Goal: Information Seeking & Learning: Learn about a topic

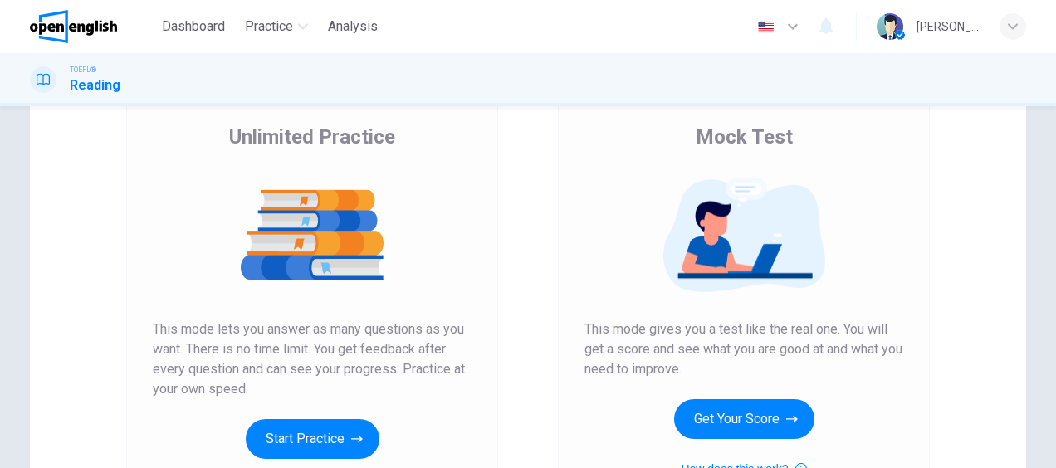
scroll to position [122, 0]
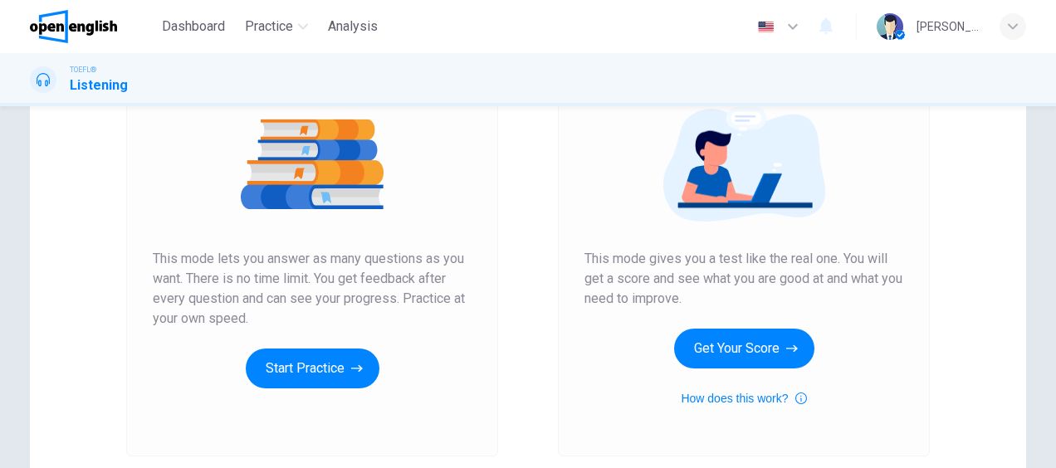
scroll to position [194, 0]
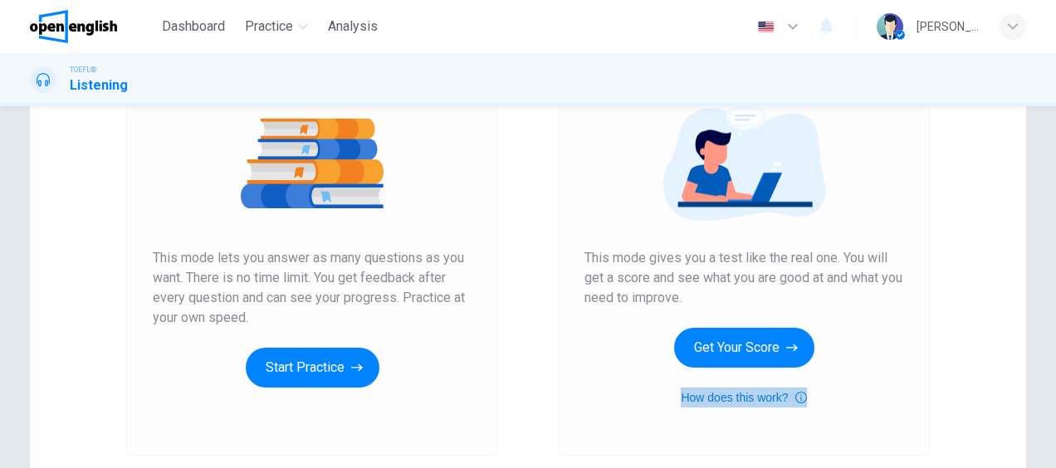
click at [799, 397] on icon "button" at bounding box center [801, 398] width 12 height 20
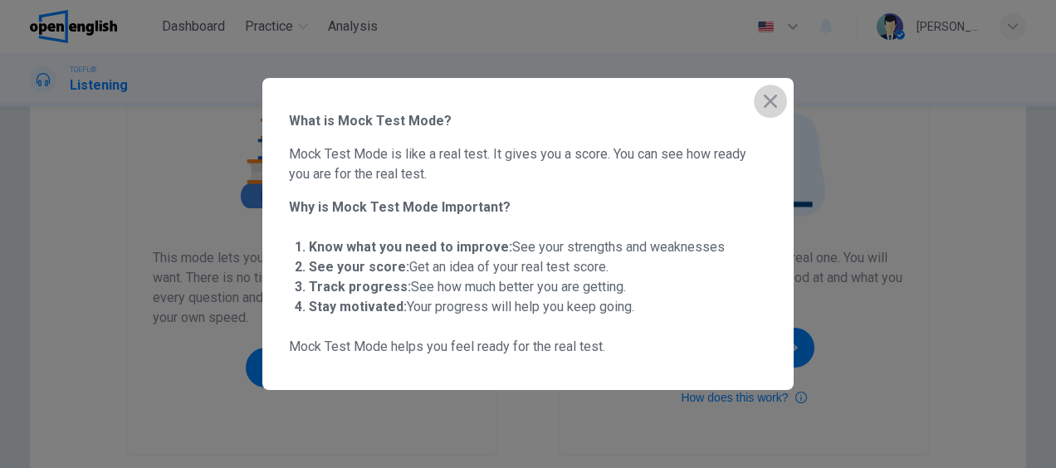
click at [766, 100] on icon "button" at bounding box center [771, 101] width 20 height 20
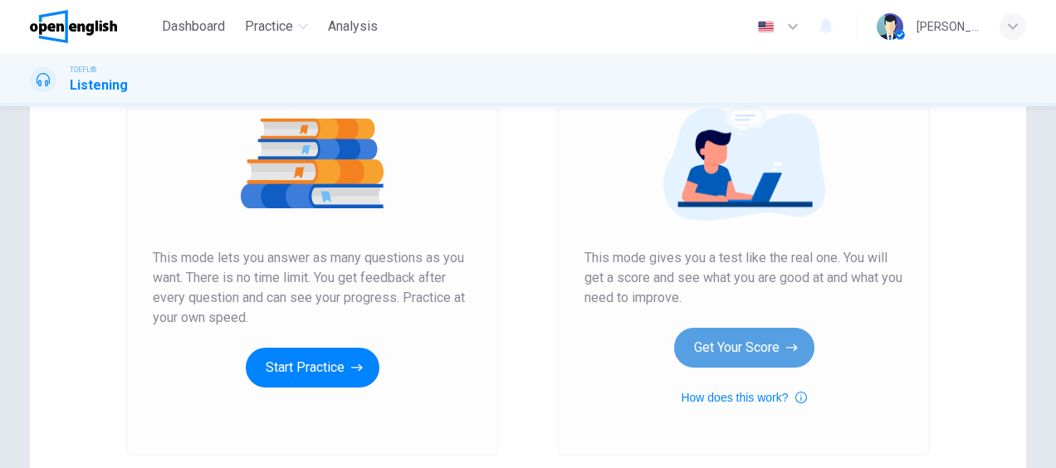
click at [726, 340] on button "Get Your Score" at bounding box center [744, 348] width 140 height 40
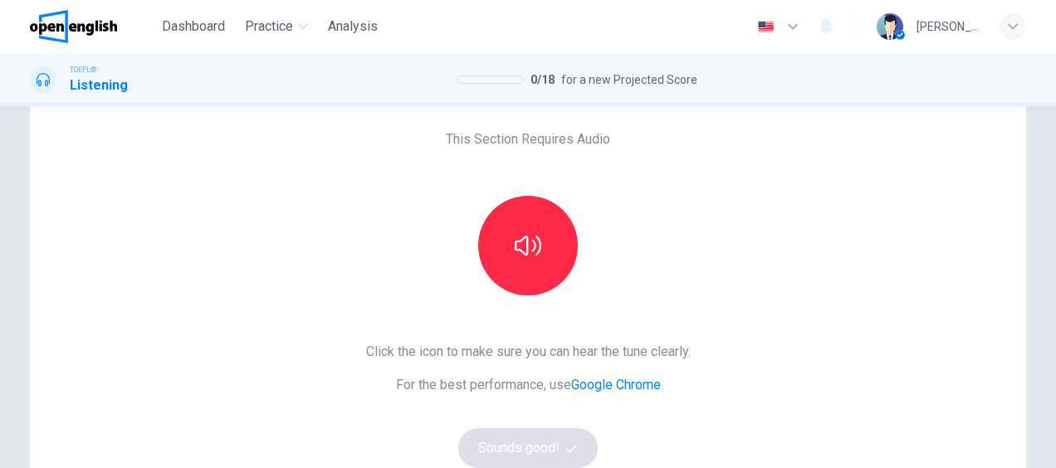
scroll to position [76, 0]
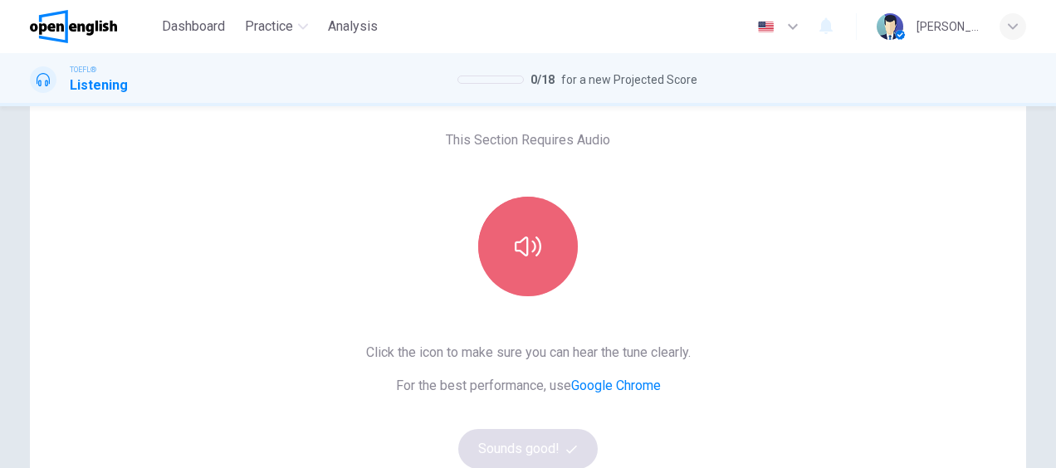
click at [501, 246] on button "button" at bounding box center [528, 247] width 100 height 100
click at [526, 244] on icon "button" at bounding box center [528, 246] width 27 height 27
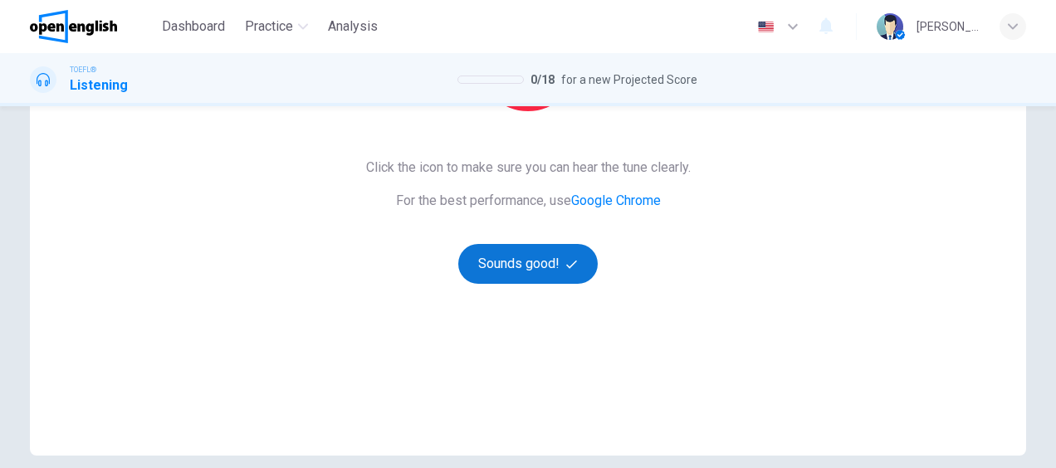
scroll to position [262, 0]
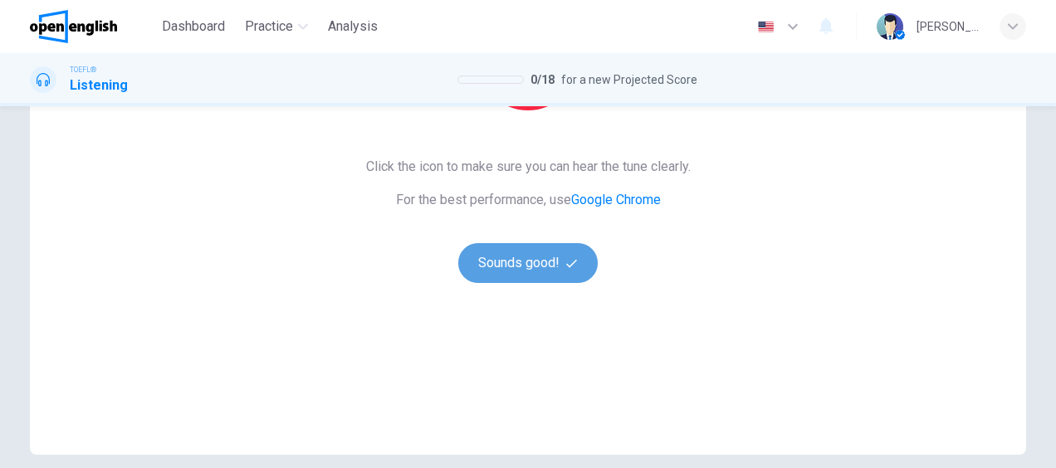
click at [530, 276] on button "Sounds good!" at bounding box center [527, 263] width 139 height 40
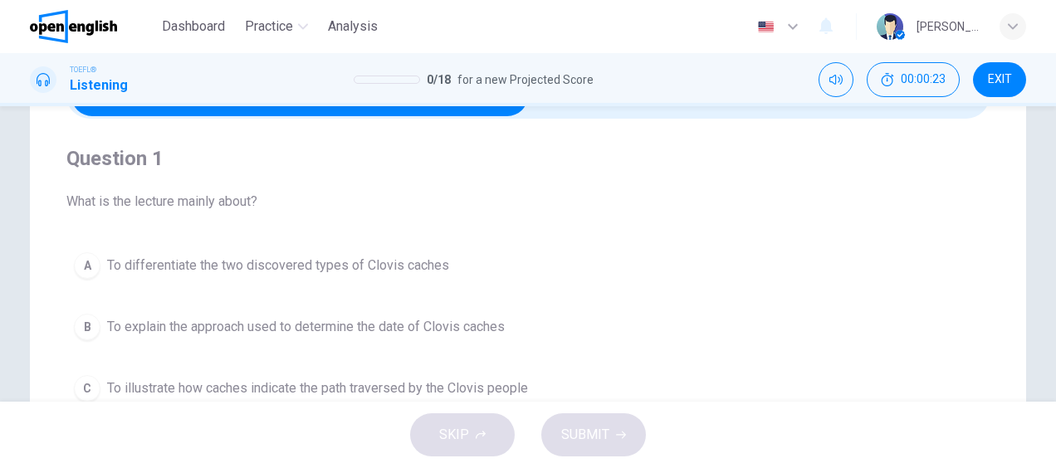
scroll to position [105, 0]
